Goal: Information Seeking & Learning: Learn about a topic

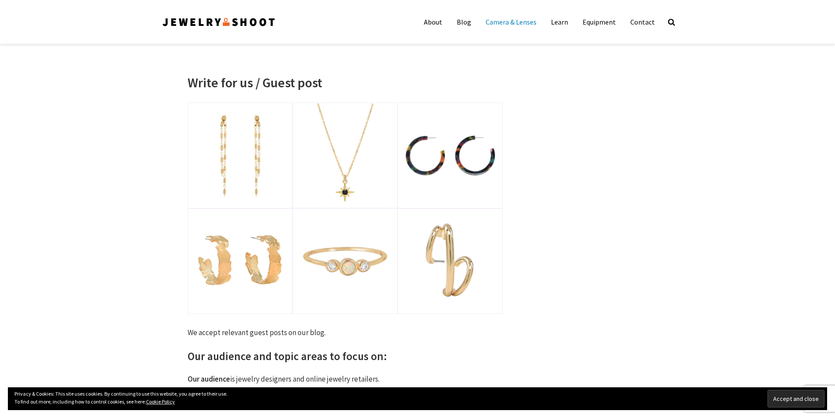
drag, startPoint x: 520, startPoint y: 24, endPoint x: 507, endPoint y: 30, distance: 13.7
click at [520, 24] on link "Camera & Lenses" at bounding box center [511, 22] width 64 height 18
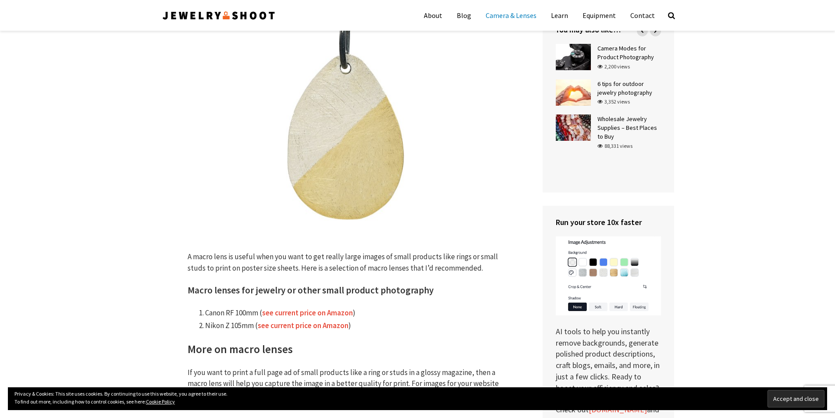
scroll to position [1623, 0]
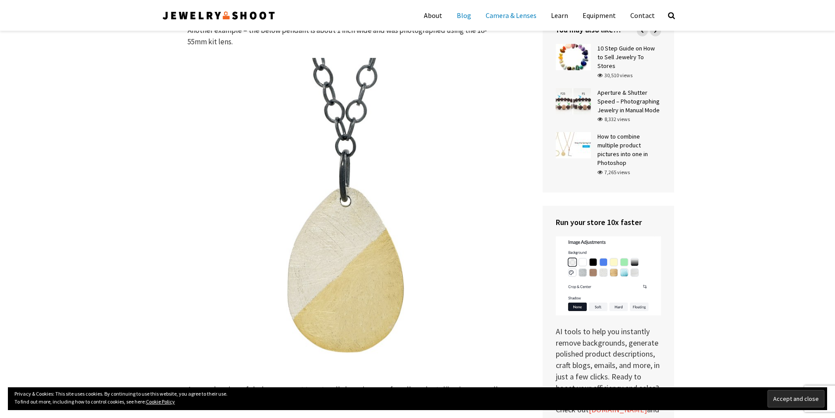
click at [467, 16] on link "Blog" at bounding box center [464, 15] width 28 height 22
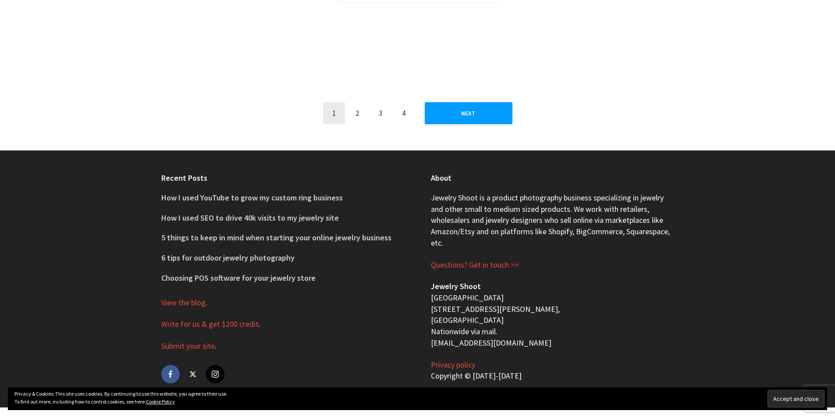
scroll to position [892, 0]
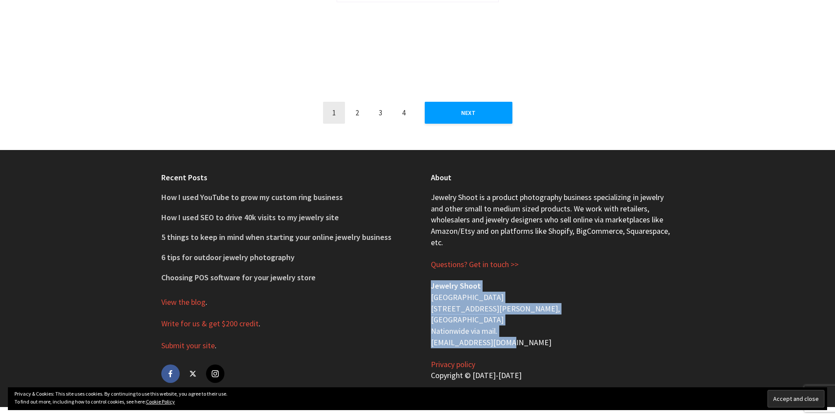
drag, startPoint x: 519, startPoint y: 344, endPoint x: 432, endPoint y: 287, distance: 104.2
click at [432, 287] on p "Jewelry Shoot [GEOGRAPHIC_DATA] [STREET_ADDRESS][PERSON_NAME] Nationwide via ma…" at bounding box center [552, 314] width 243 height 68
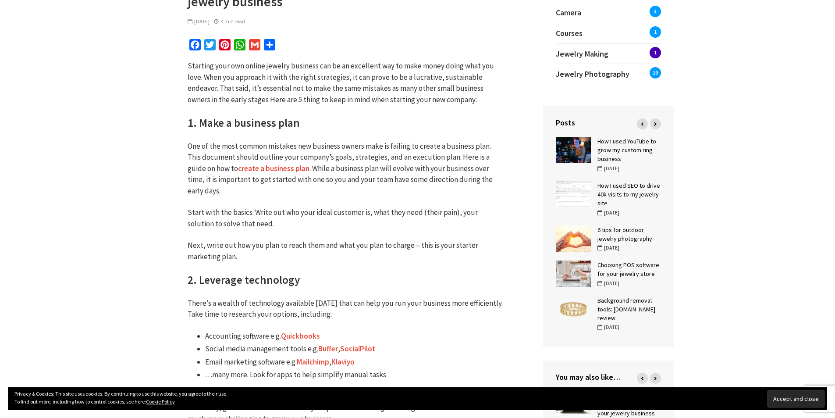
scroll to position [219, 0]
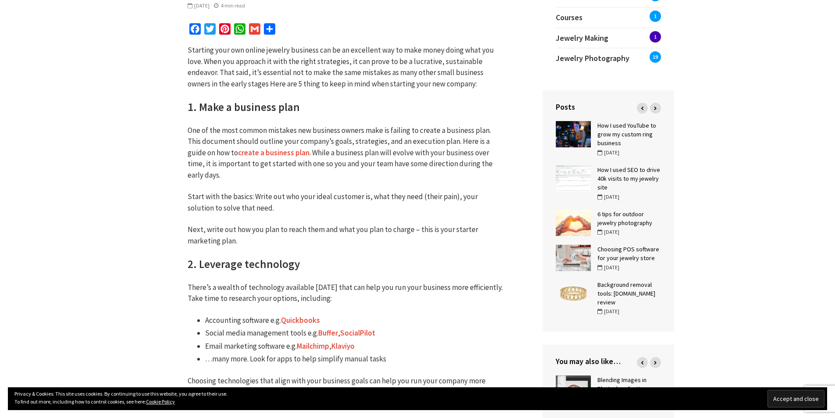
click at [804, 397] on input "Accept and close" at bounding box center [796, 399] width 57 height 18
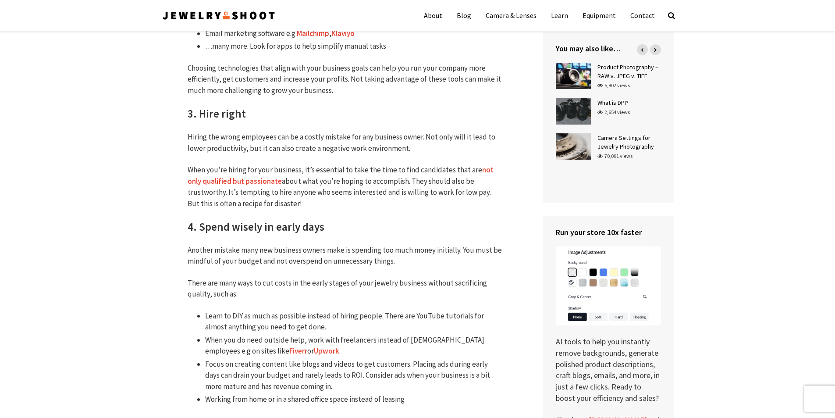
scroll to position [526, 0]
